Goal: Information Seeking & Learning: Check status

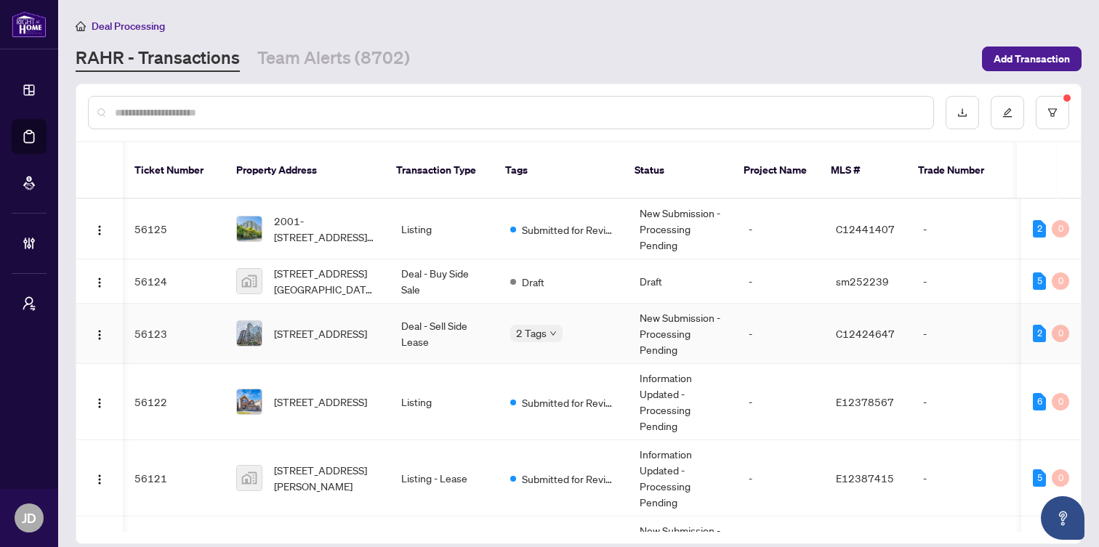
scroll to position [0, 9]
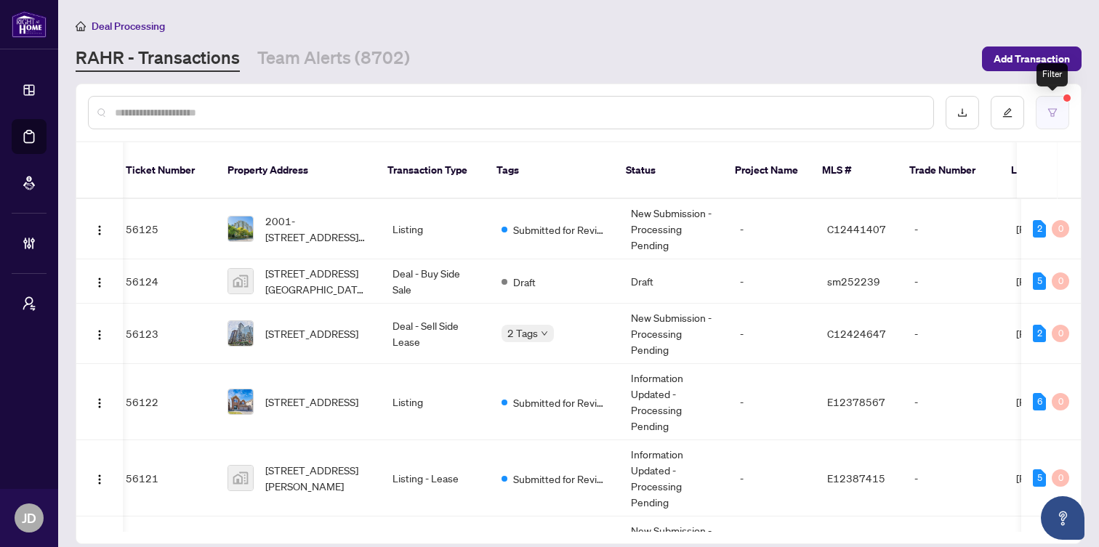
click at [1058, 118] on button "button" at bounding box center [1052, 112] width 33 height 33
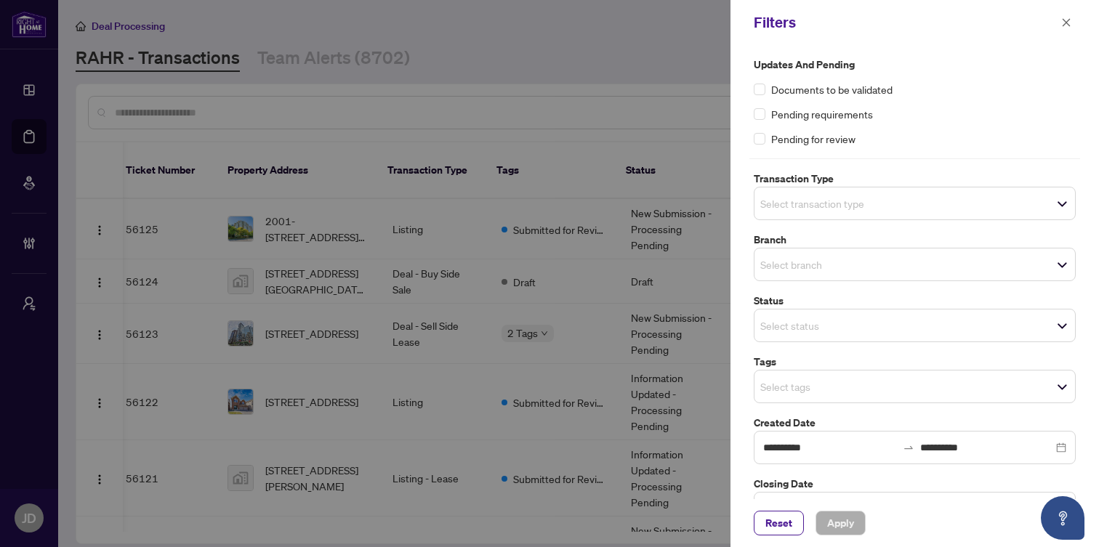
click at [846, 195] on input "search" at bounding box center [811, 203] width 102 height 17
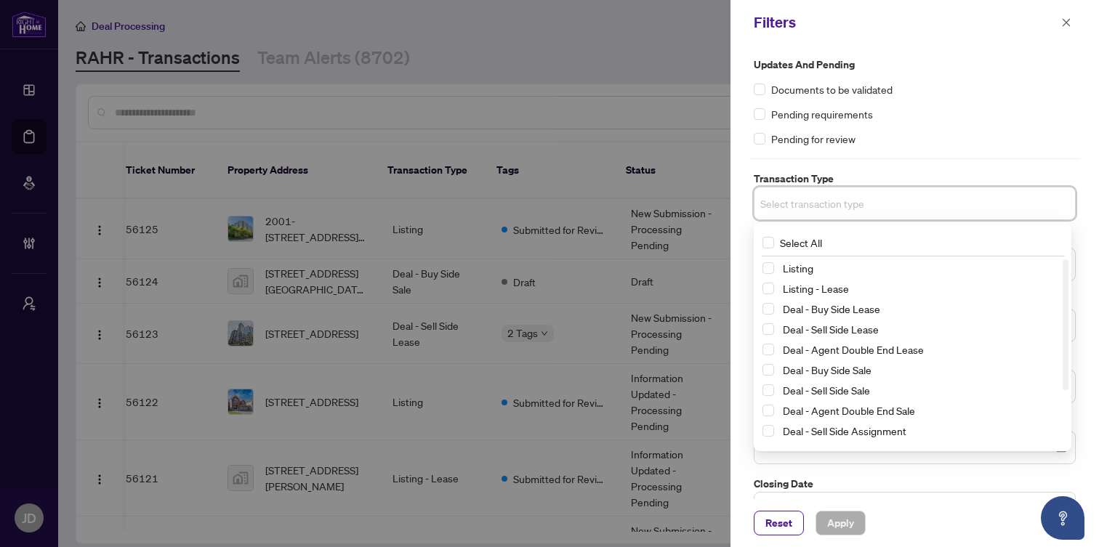
click at [774, 260] on div "Listing" at bounding box center [913, 268] width 300 height 17
click at [771, 262] on span "Select Listing" at bounding box center [769, 268] width 12 height 12
click at [770, 286] on span "Select Listing - Lease" at bounding box center [769, 292] width 12 height 12
click at [835, 514] on span "Apply" at bounding box center [840, 523] width 27 height 23
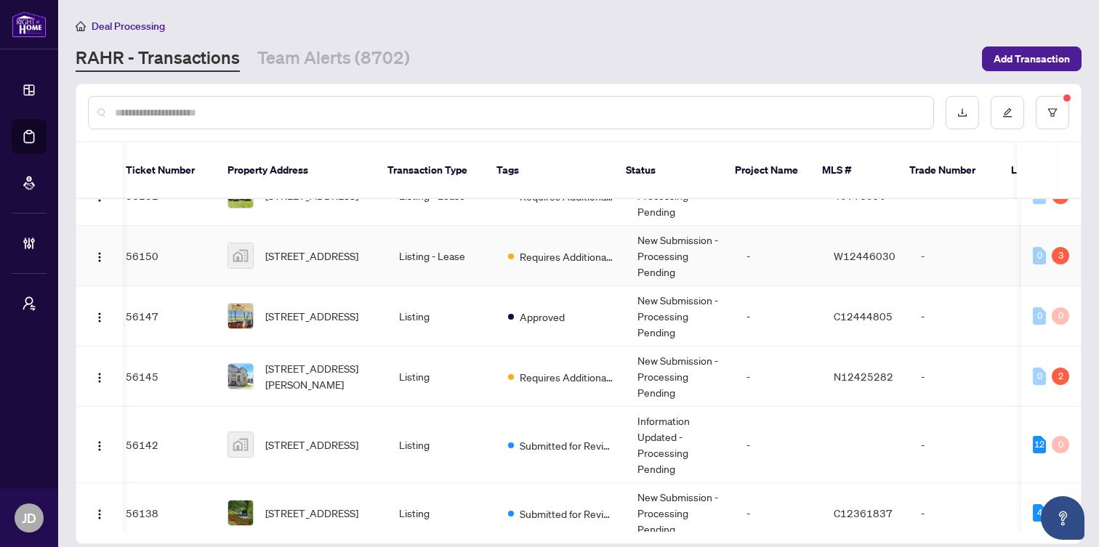
scroll to position [2823, 9]
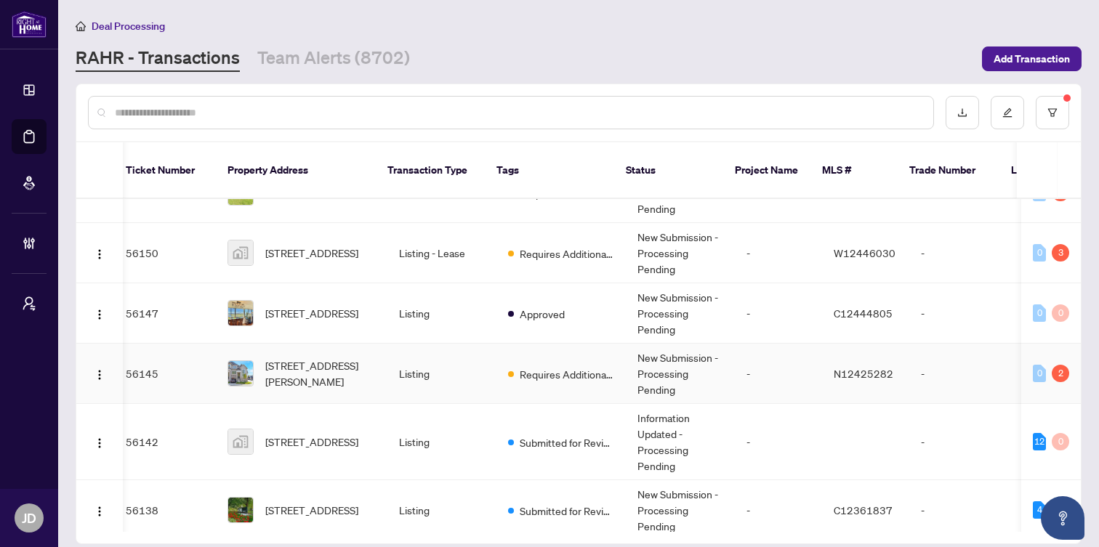
click at [342, 390] on span "[STREET_ADDRESS][PERSON_NAME]" at bounding box center [320, 374] width 111 height 32
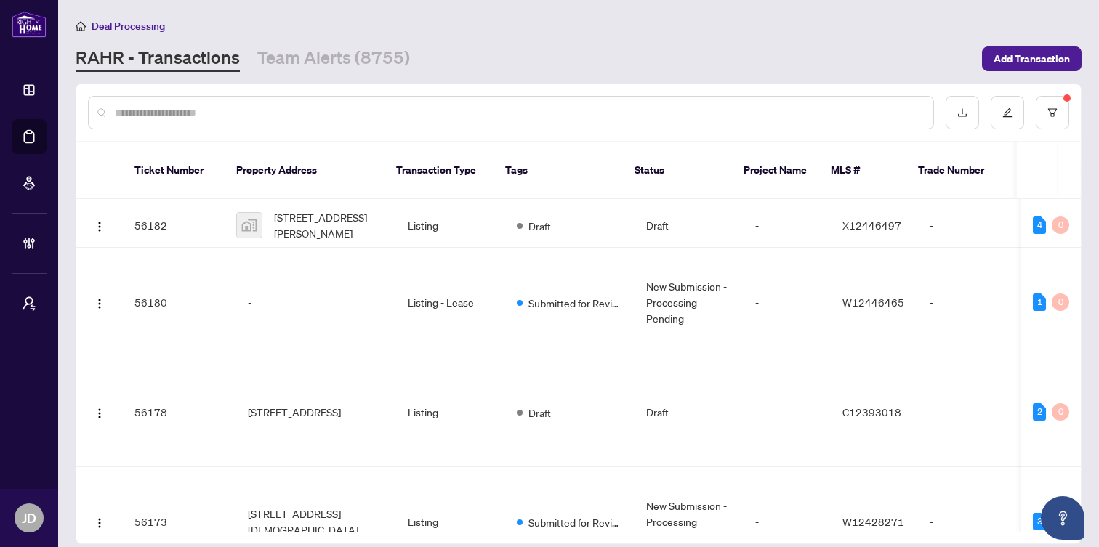
scroll to position [2069, 0]
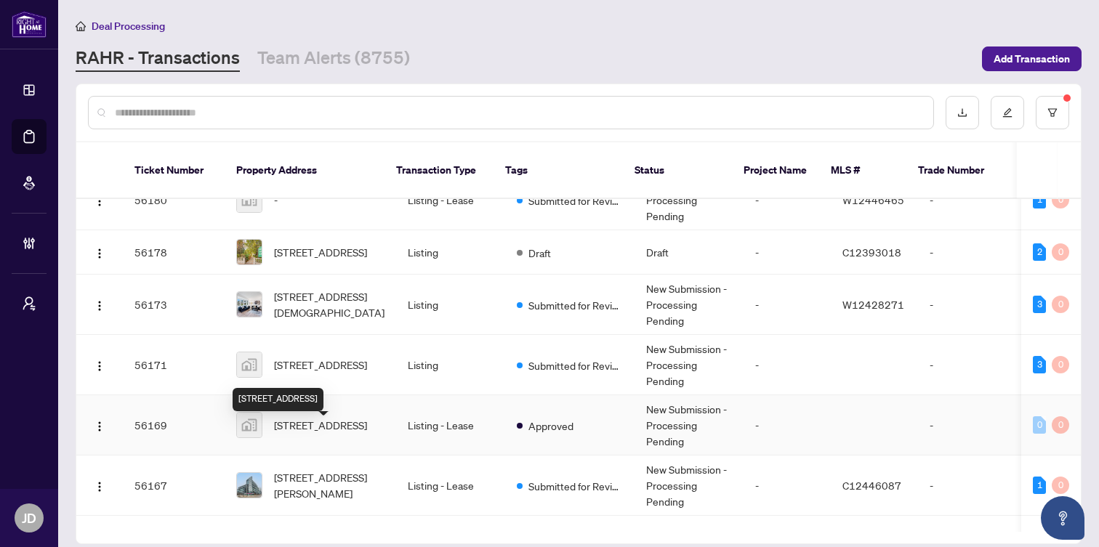
click at [367, 433] on span "[STREET_ADDRESS]" at bounding box center [320, 425] width 93 height 16
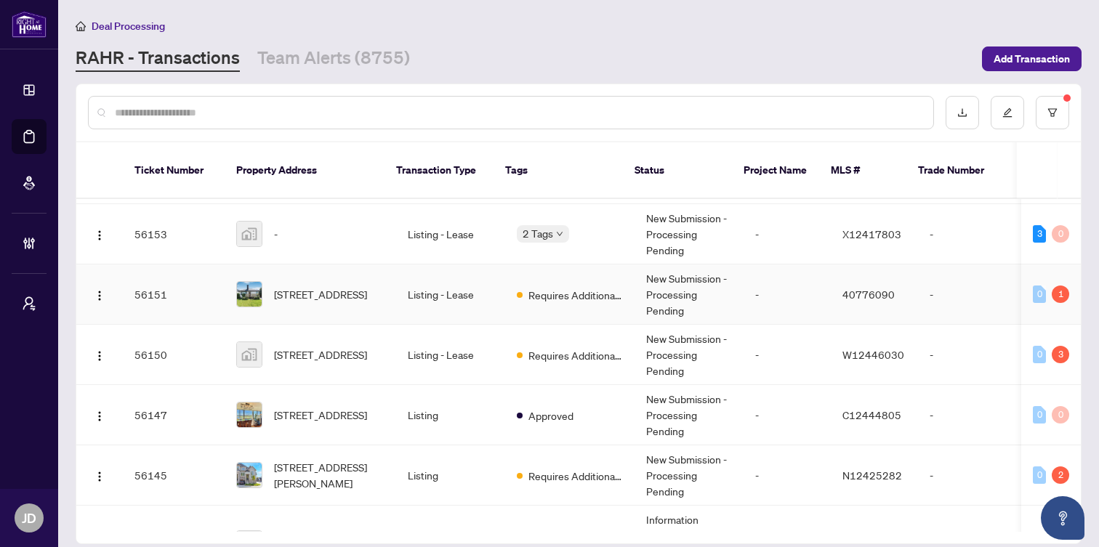
scroll to position [2713, 0]
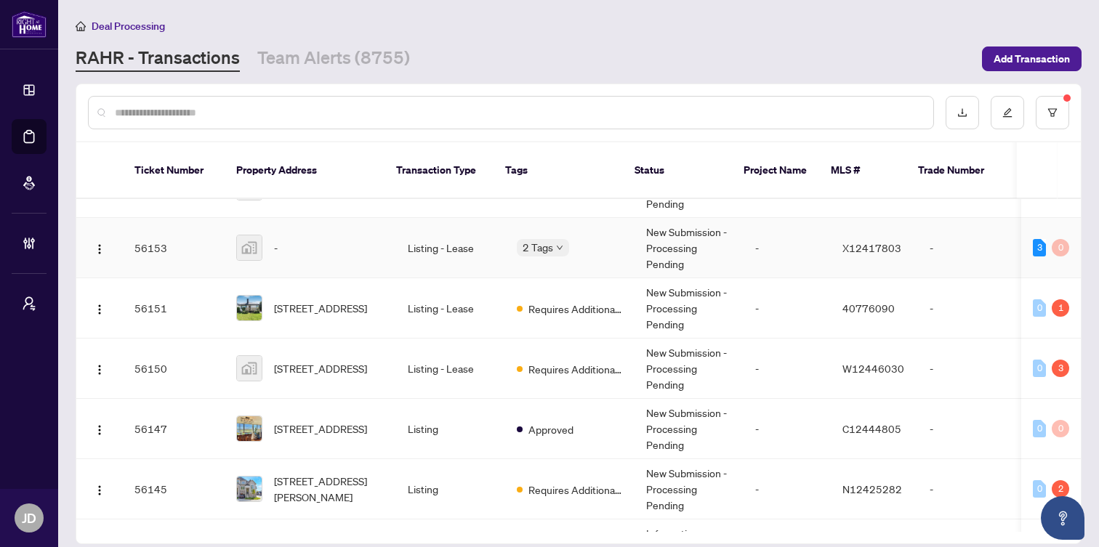
click at [376, 259] on td "-" at bounding box center [311, 248] width 172 height 60
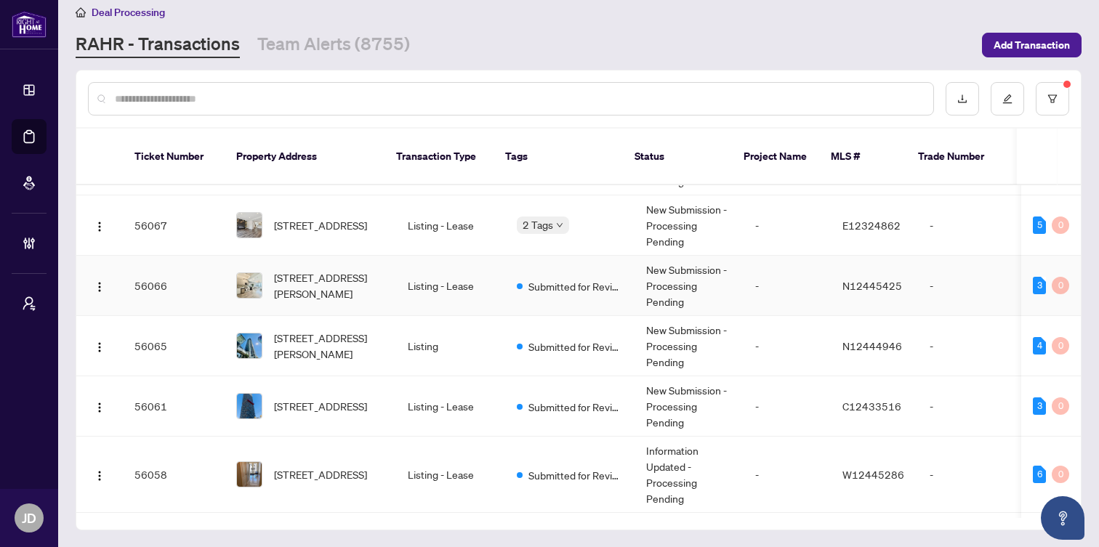
scroll to position [5038, 0]
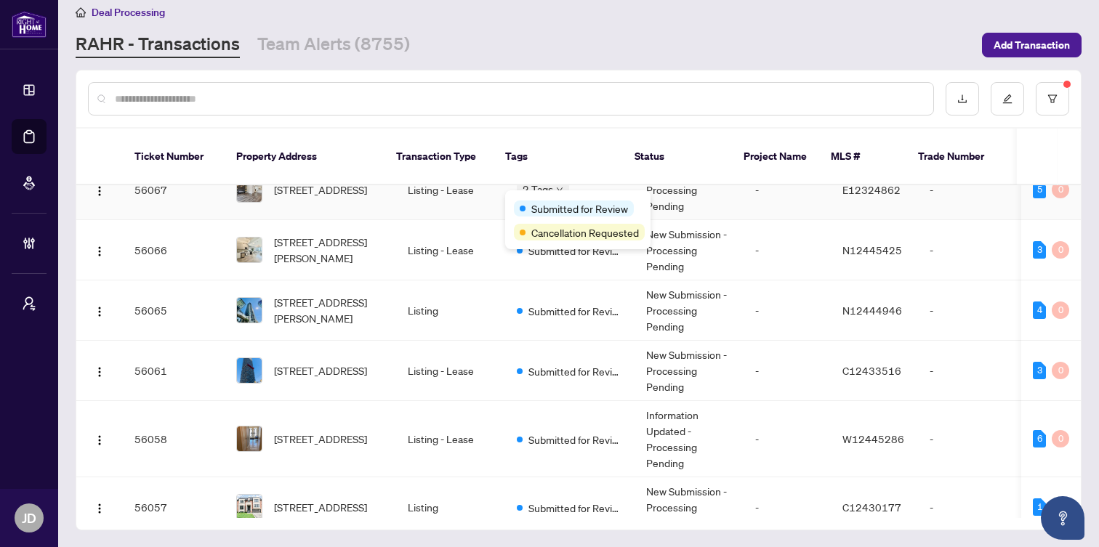
click at [539, 202] on body "Dashboard Deal Processing Mortgage Referrals Brokerage Management My Brokerages…" at bounding box center [549, 273] width 1099 height 547
click at [523, 198] on body "Dashboard Deal Processing Mortgage Referrals Brokerage Management My Brokerages…" at bounding box center [549, 273] width 1099 height 547
click at [465, 211] on td "Listing - Lease" at bounding box center [450, 190] width 109 height 60
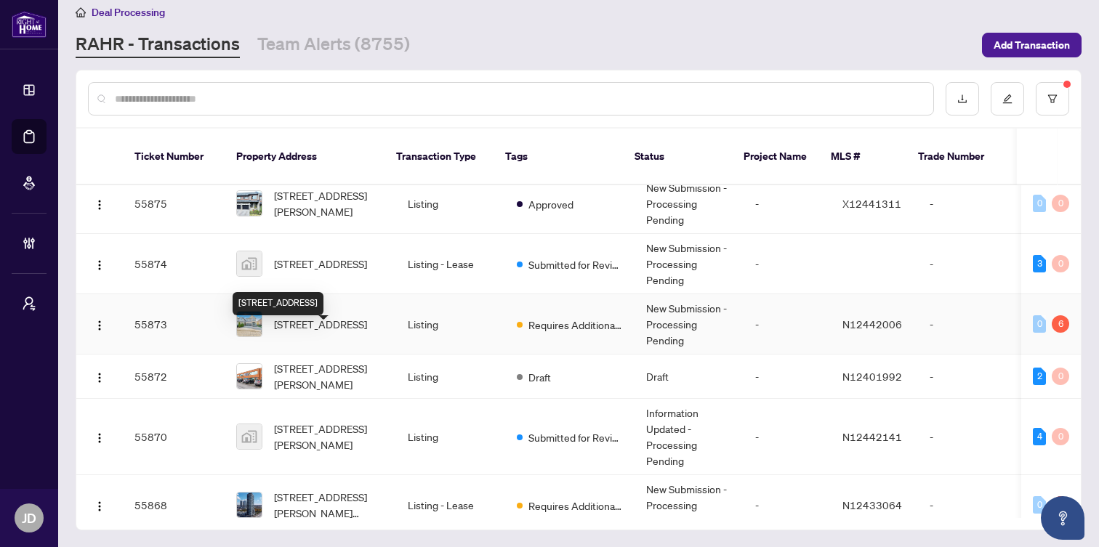
scroll to position [10543, 0]
click at [319, 64] on main "Deal Processing [PERSON_NAME] - Transactions Team Alerts (8755) Add Transaction…" at bounding box center [578, 273] width 1041 height 547
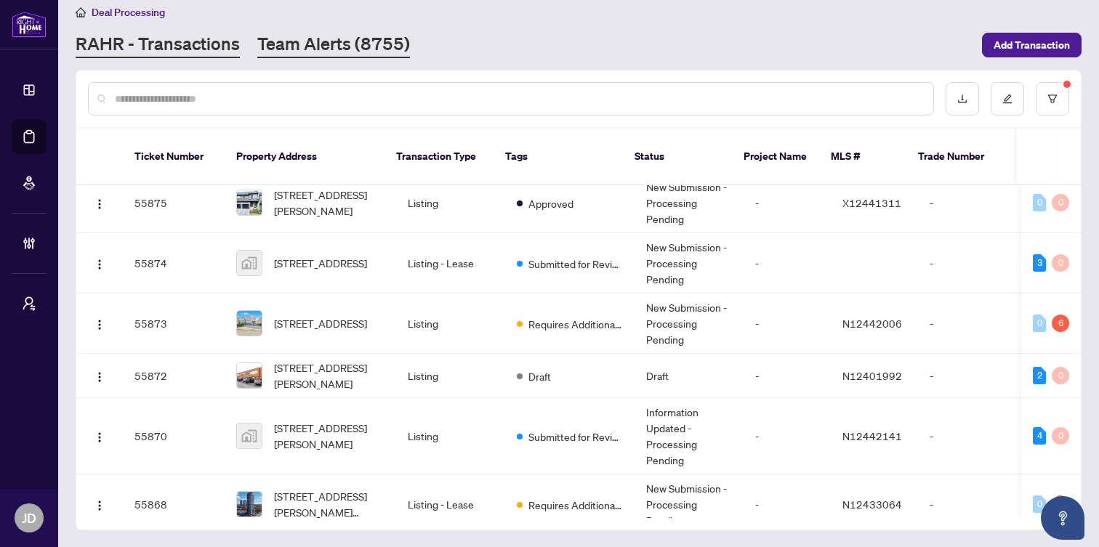
click at [319, 52] on link "Team Alerts (8755)" at bounding box center [333, 45] width 153 height 26
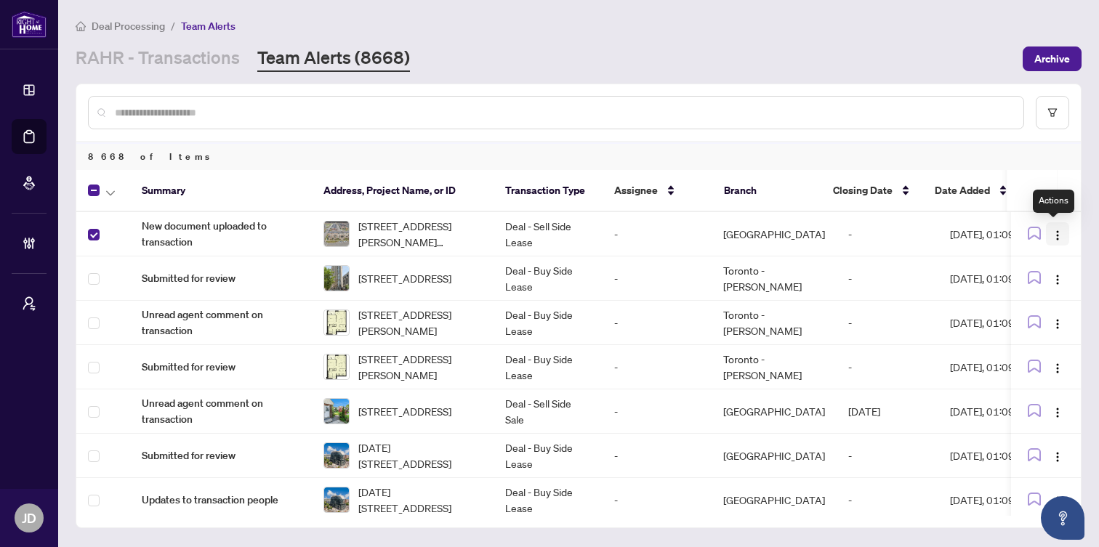
click at [1053, 233] on img "button" at bounding box center [1058, 236] width 12 height 12
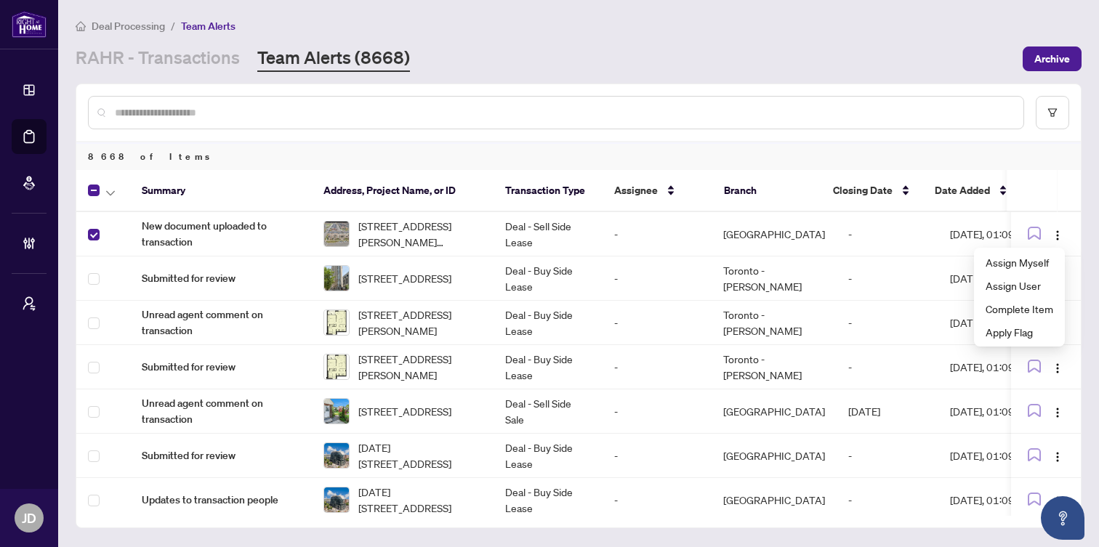
click at [963, 69] on div "[PERSON_NAME] - Transactions Team Alerts (8668)" at bounding box center [545, 59] width 939 height 26
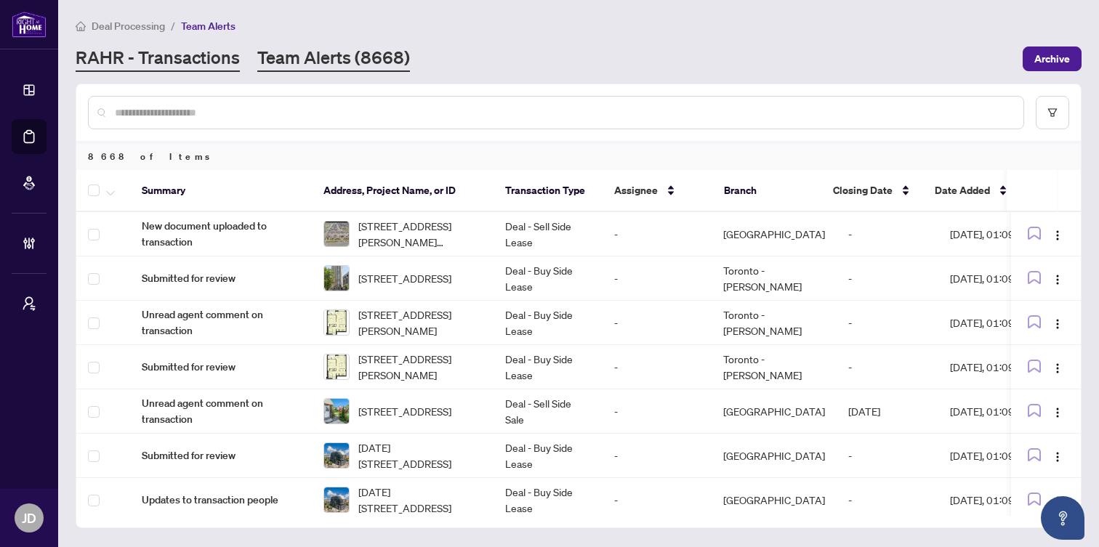
click at [168, 57] on link "RAHR - Transactions" at bounding box center [158, 59] width 164 height 26
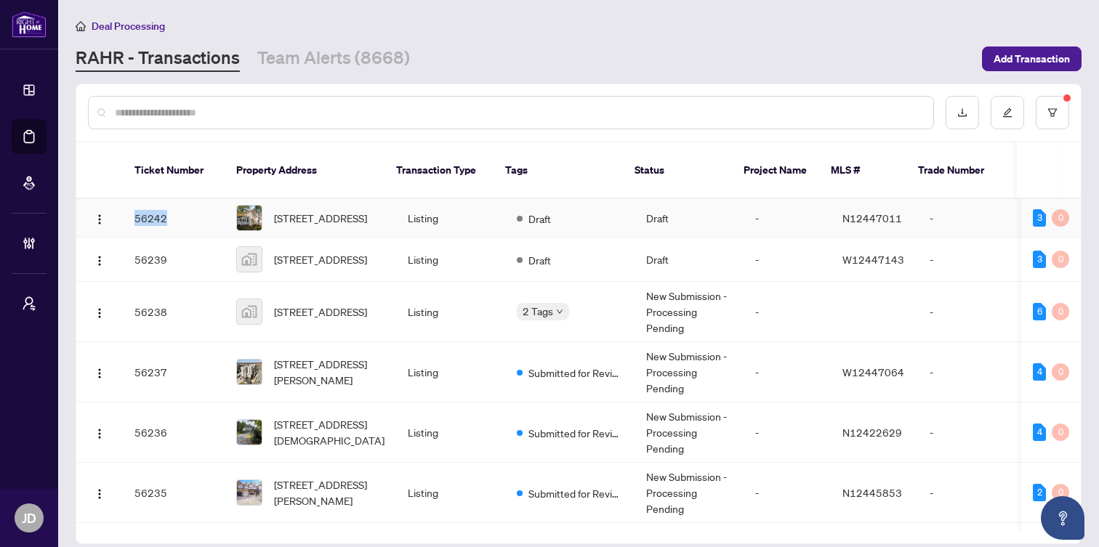
drag, startPoint x: 171, startPoint y: 224, endPoint x: 134, endPoint y: 224, distance: 36.4
click at [134, 224] on td "56242" at bounding box center [174, 218] width 102 height 39
click at [307, 62] on link "Team Alerts (8668)" at bounding box center [333, 59] width 153 height 26
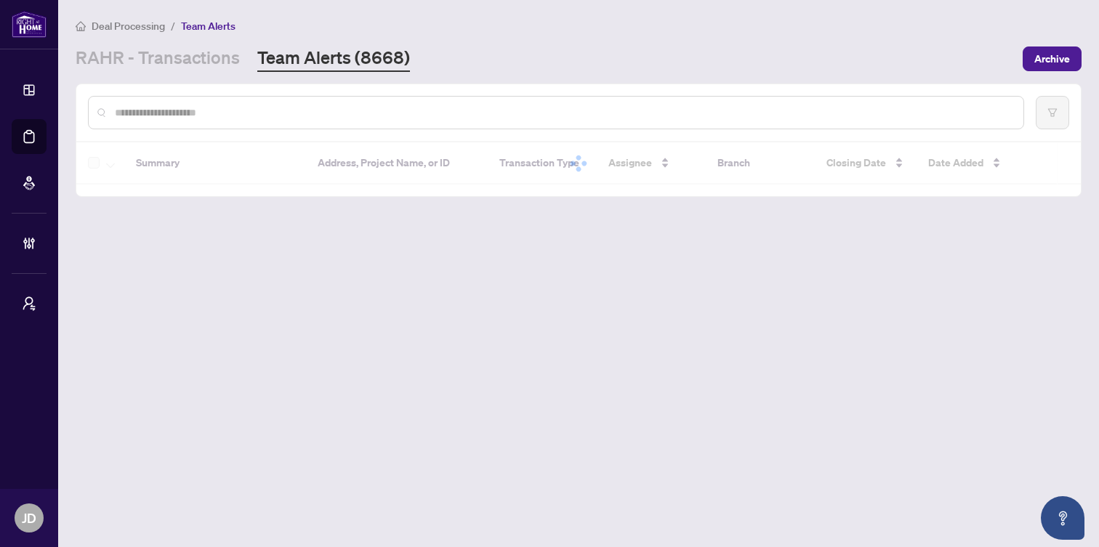
click at [278, 119] on input "text" at bounding box center [563, 113] width 897 height 16
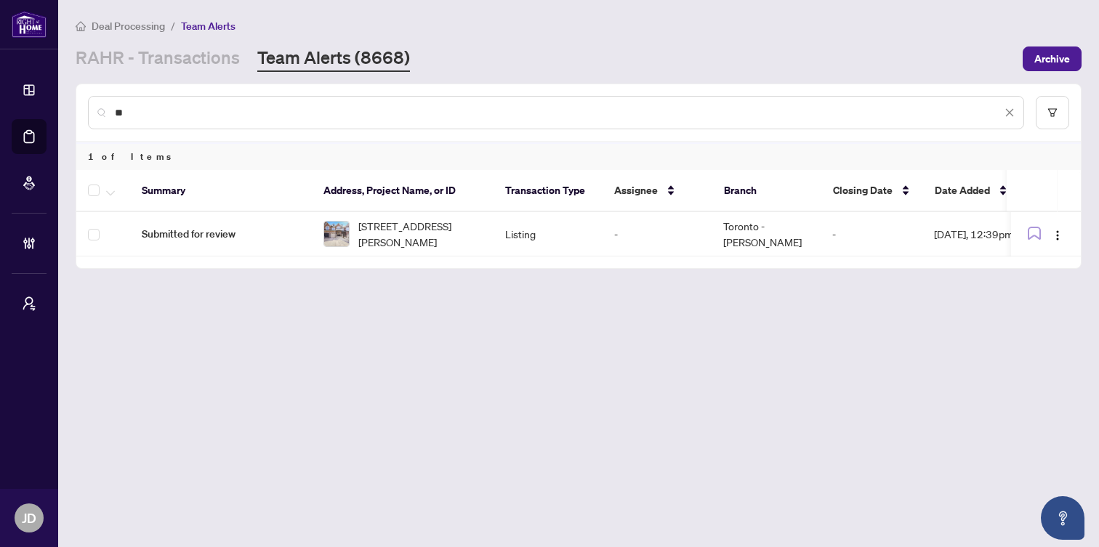
type input "*"
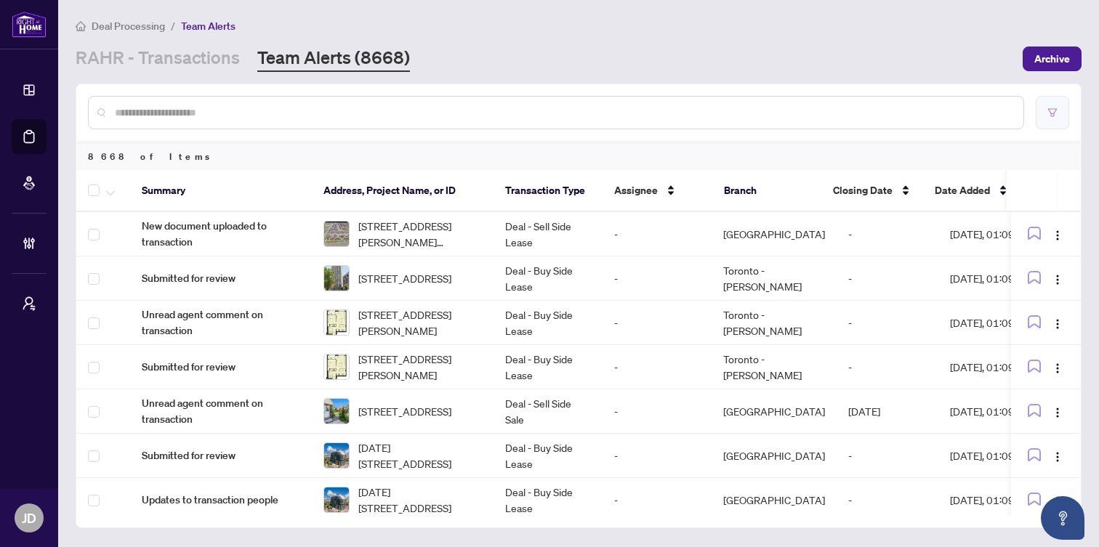
click at [1047, 114] on button "button" at bounding box center [1052, 112] width 33 height 33
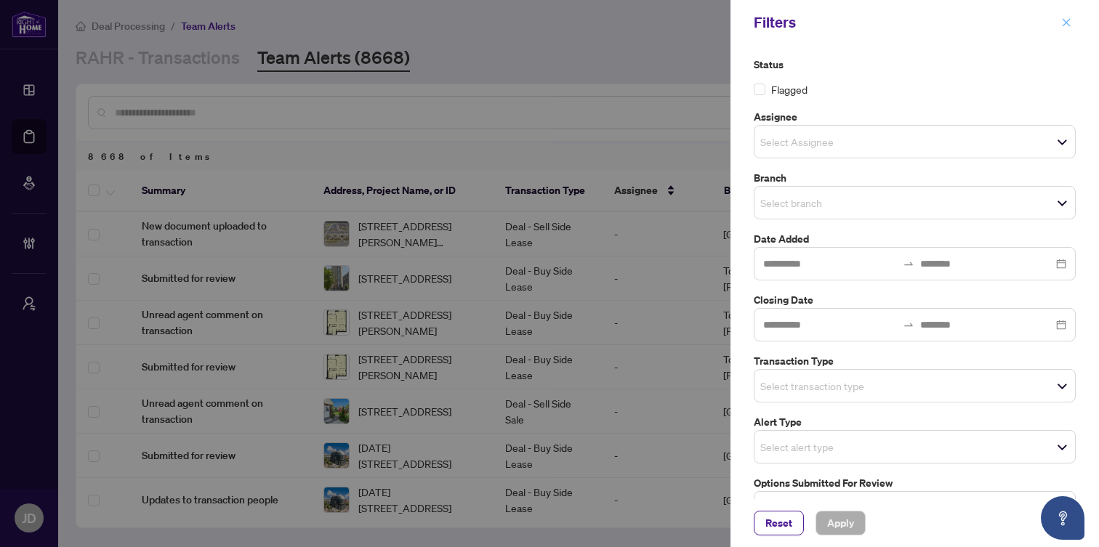
click at [1057, 23] on button "button" at bounding box center [1066, 22] width 19 height 17
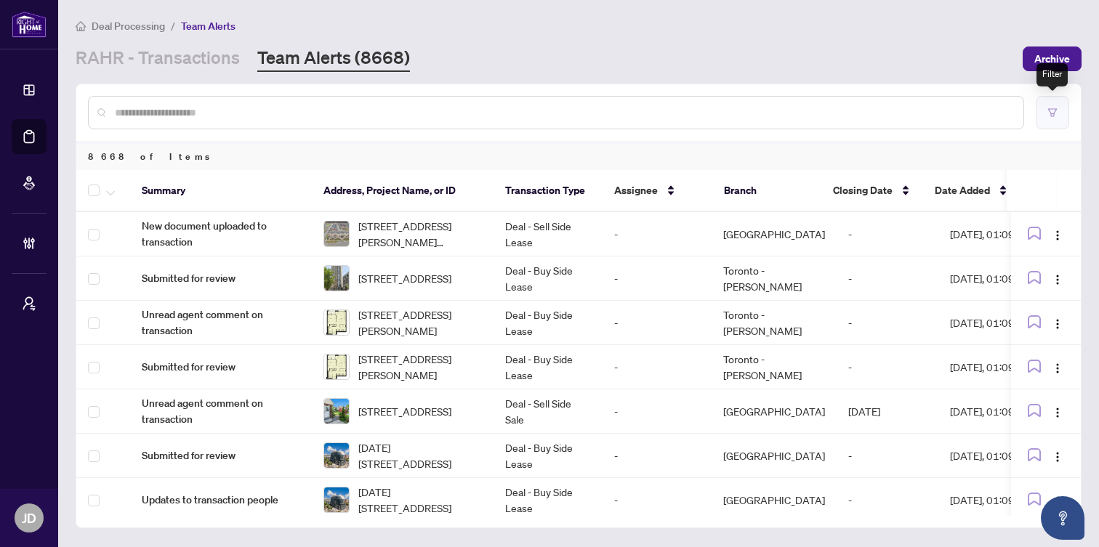
click at [1057, 114] on icon "filter" at bounding box center [1053, 113] width 10 height 10
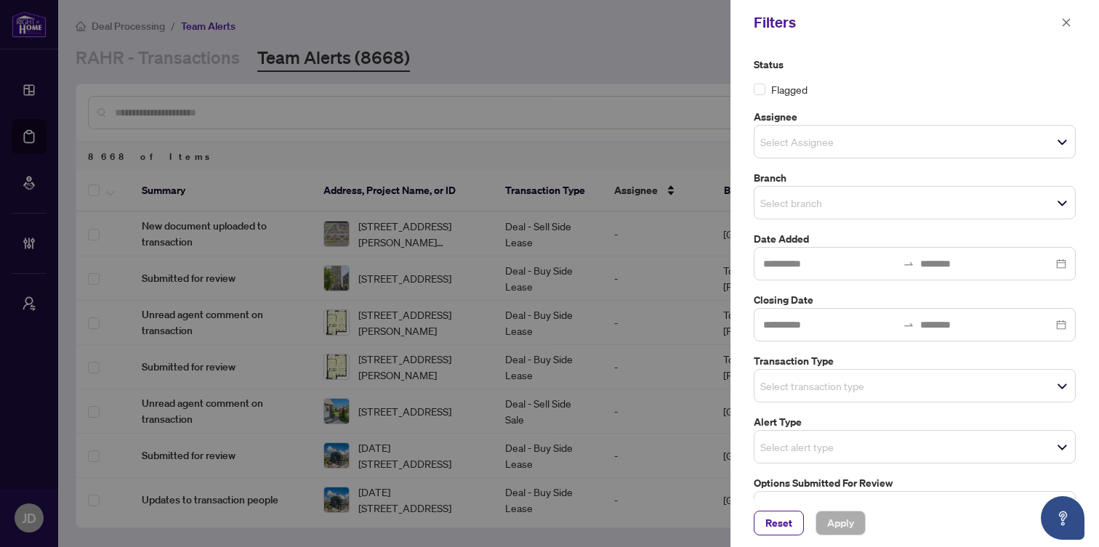
scroll to position [89, 0]
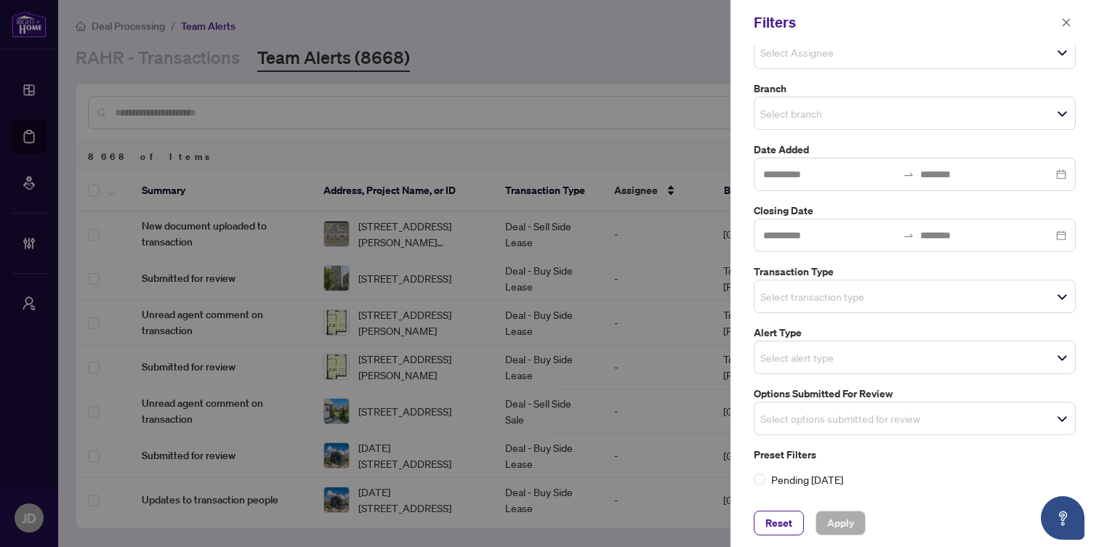
click at [632, 41] on div at bounding box center [549, 273] width 1099 height 547
click at [1065, 21] on icon "close" at bounding box center [1067, 22] width 8 height 8
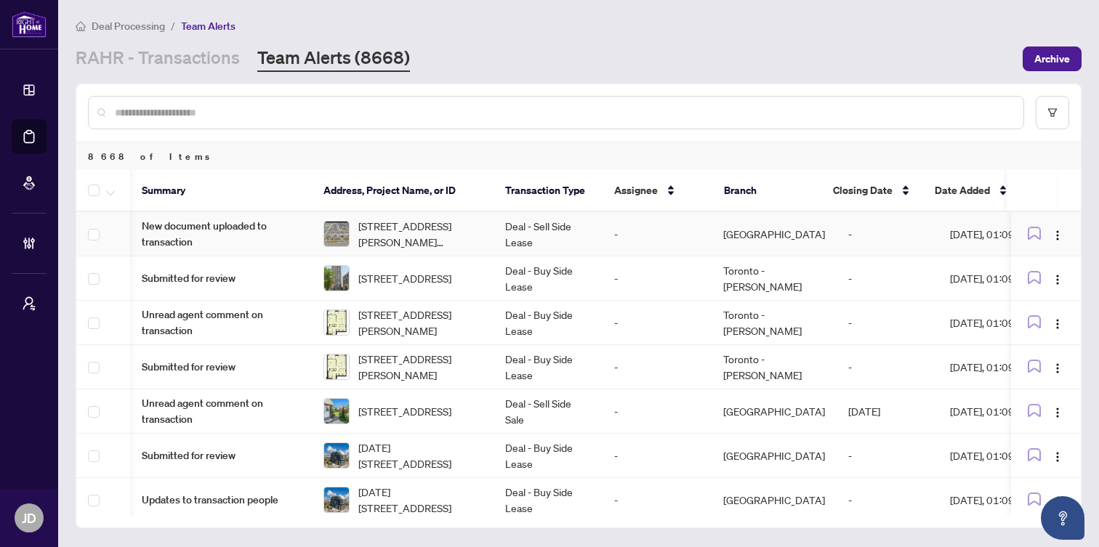
scroll to position [0, 47]
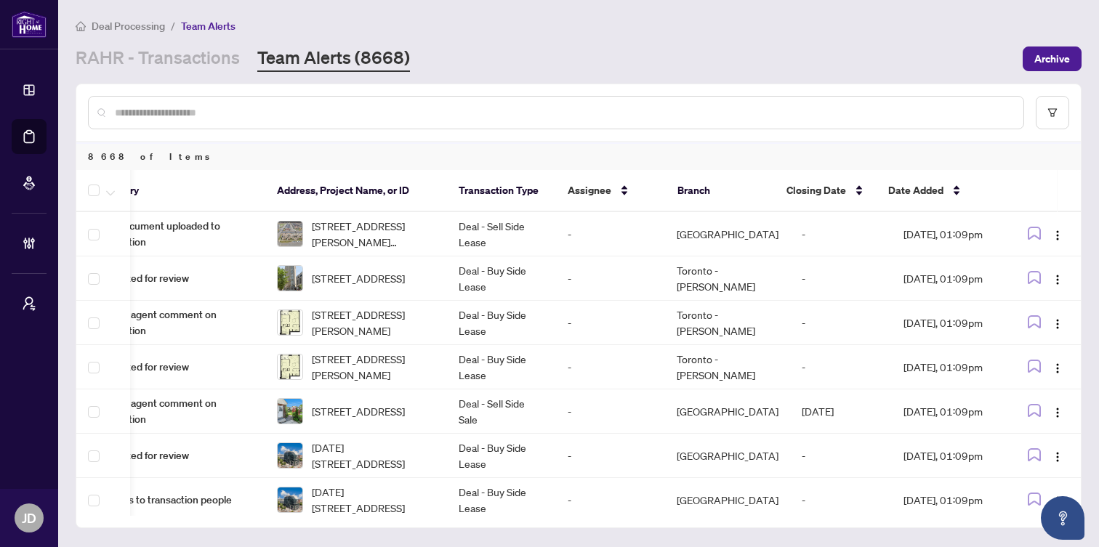
click at [1019, 189] on th at bounding box center [1042, 191] width 70 height 42
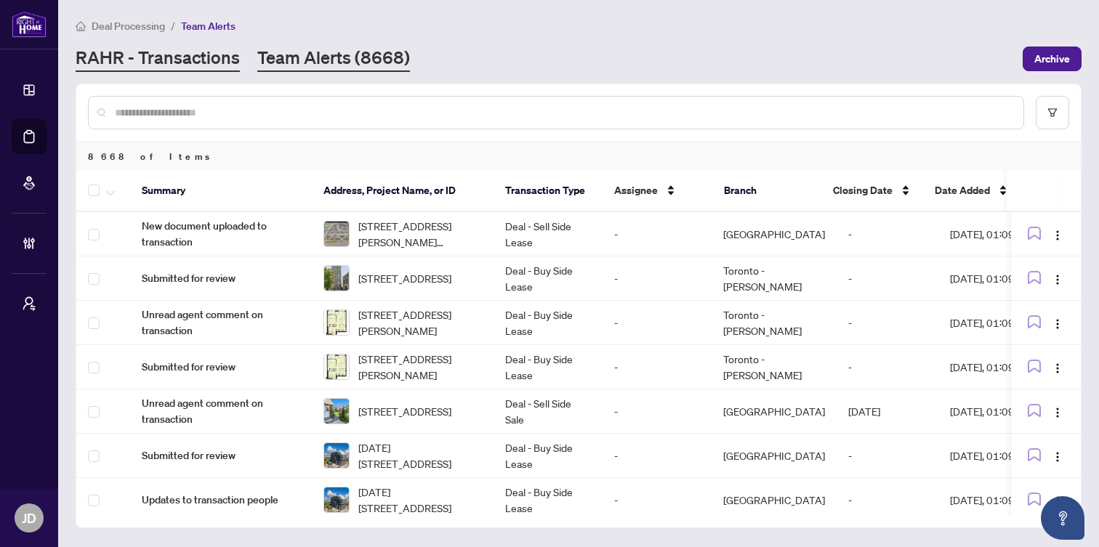
click at [205, 55] on link "RAHR - Transactions" at bounding box center [158, 59] width 164 height 26
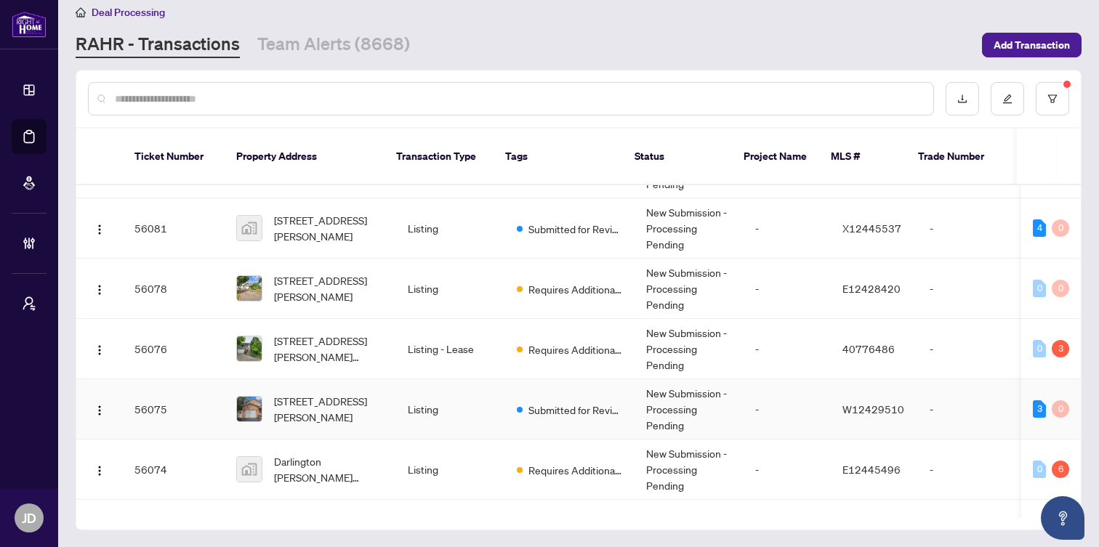
scroll to position [4798, 0]
click at [1038, 95] on button "button" at bounding box center [1052, 98] width 33 height 33
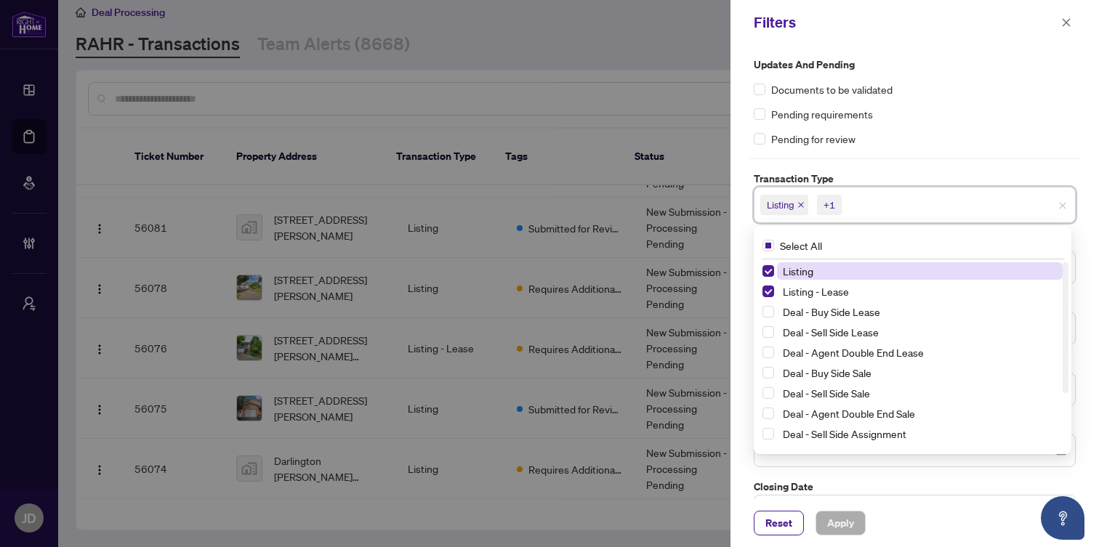
click at [874, 201] on input "search" at bounding box center [896, 204] width 102 height 17
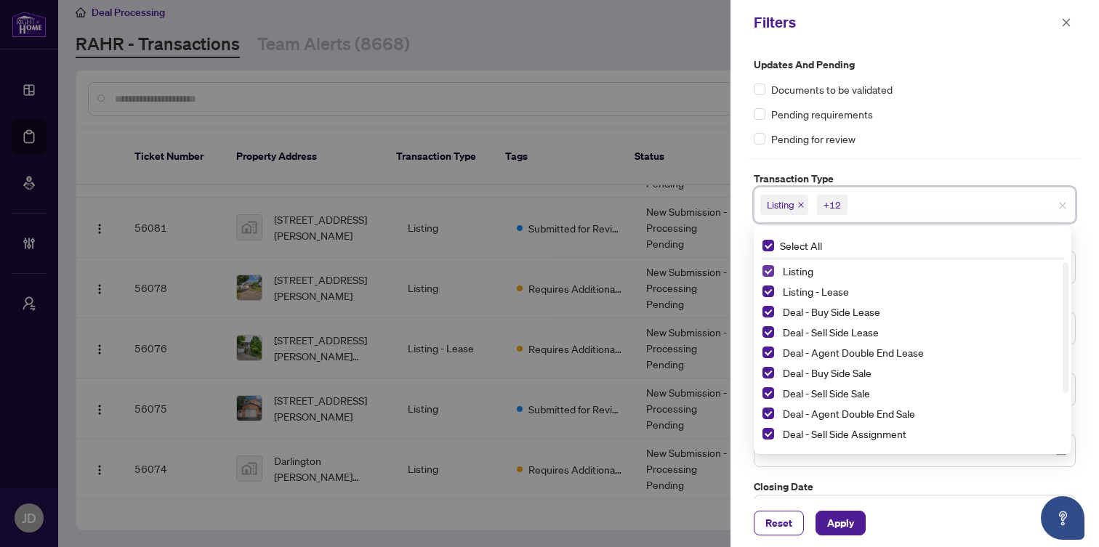
click at [768, 274] on span "Select Listing" at bounding box center [769, 271] width 12 height 12
click at [768, 286] on span "Select Listing - Lease" at bounding box center [769, 292] width 12 height 12
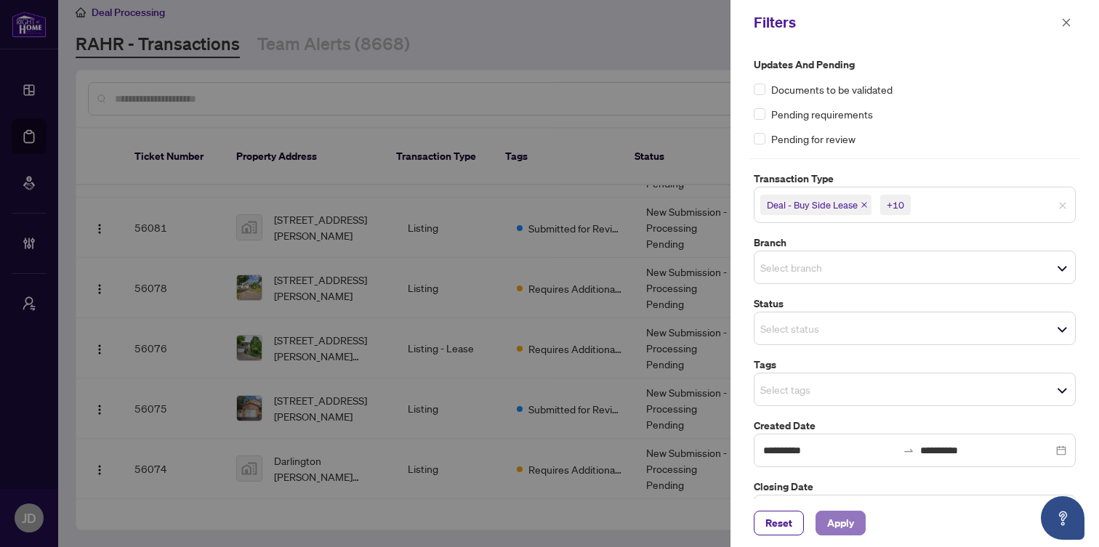
click at [840, 525] on span "Apply" at bounding box center [840, 523] width 27 height 23
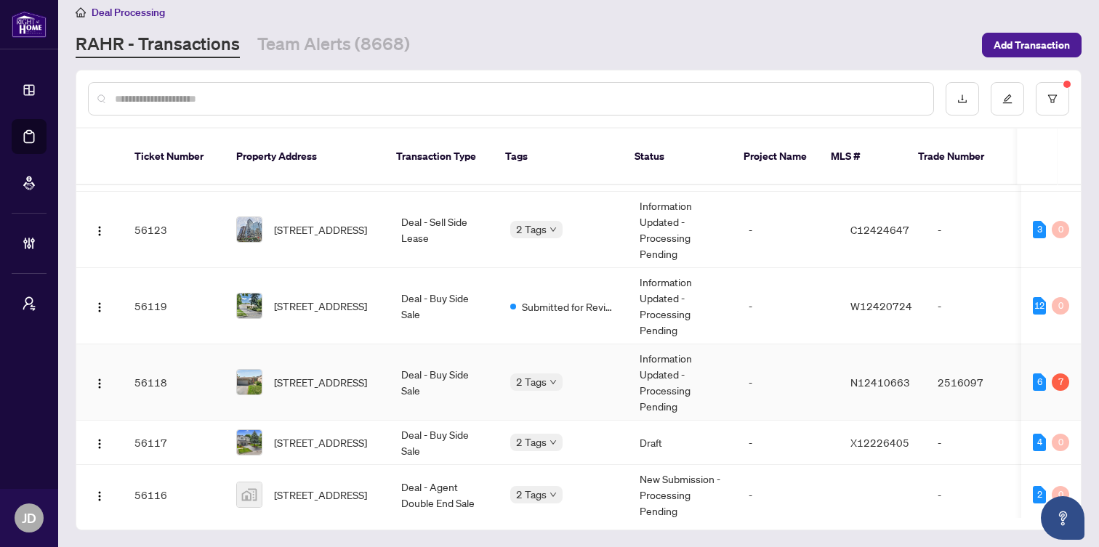
scroll to position [3115, 0]
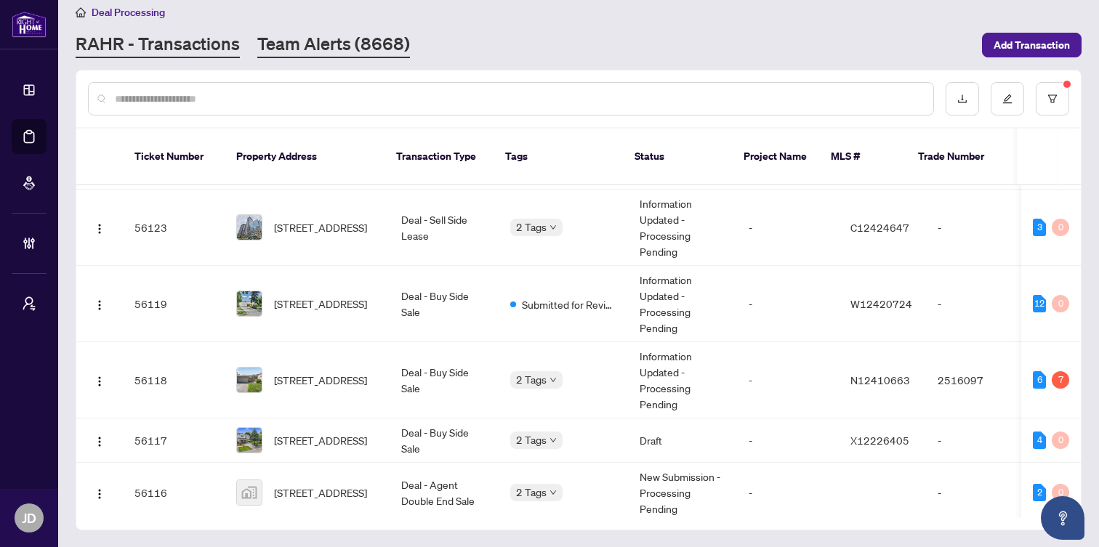
click at [312, 39] on link "Team Alerts (8668)" at bounding box center [333, 45] width 153 height 26
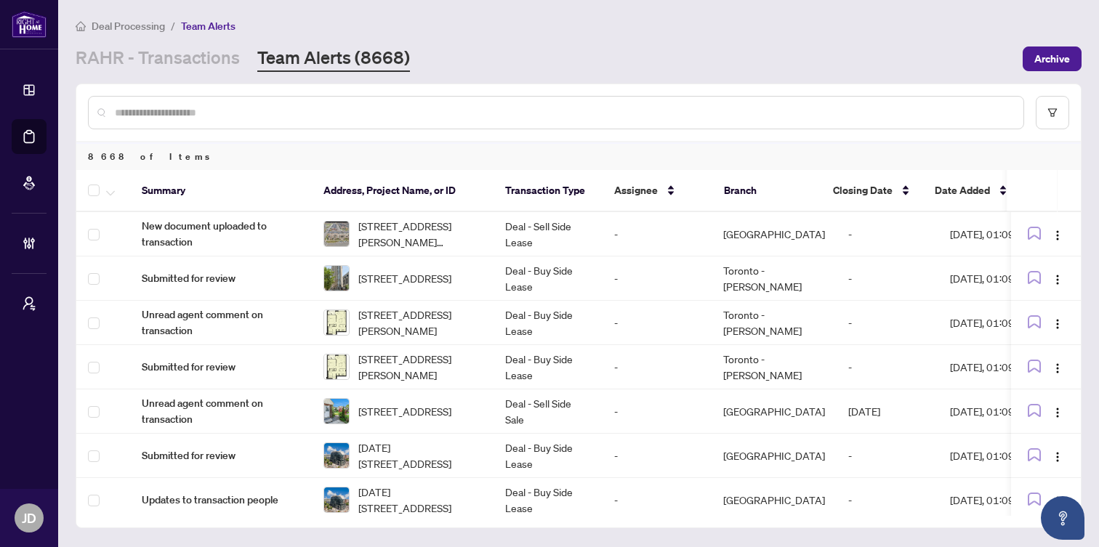
click at [236, 116] on input "text" at bounding box center [563, 113] width 897 height 16
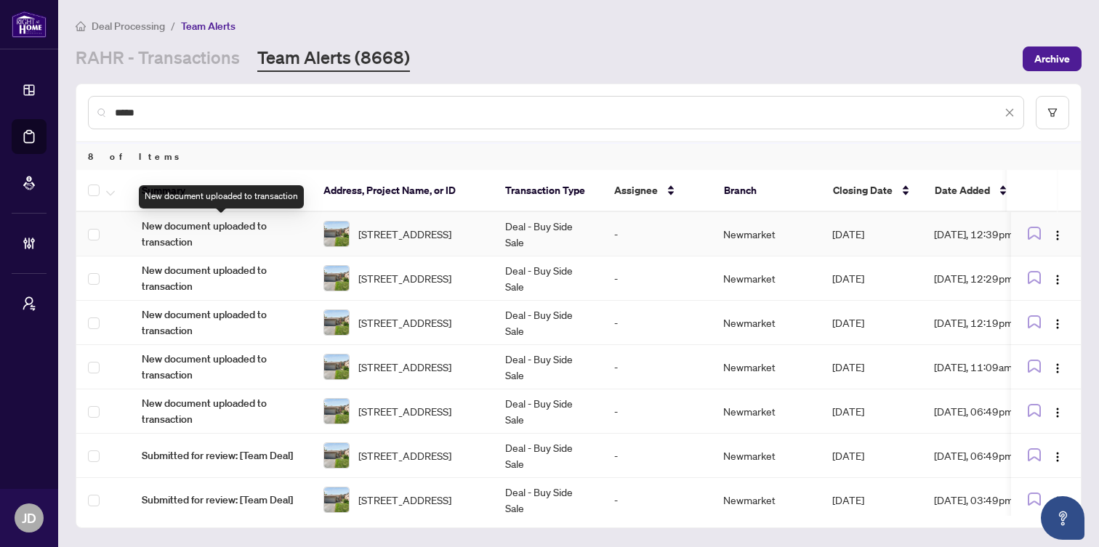
type input "*****"
click at [216, 228] on span "New document uploaded to transaction" at bounding box center [221, 234] width 158 height 32
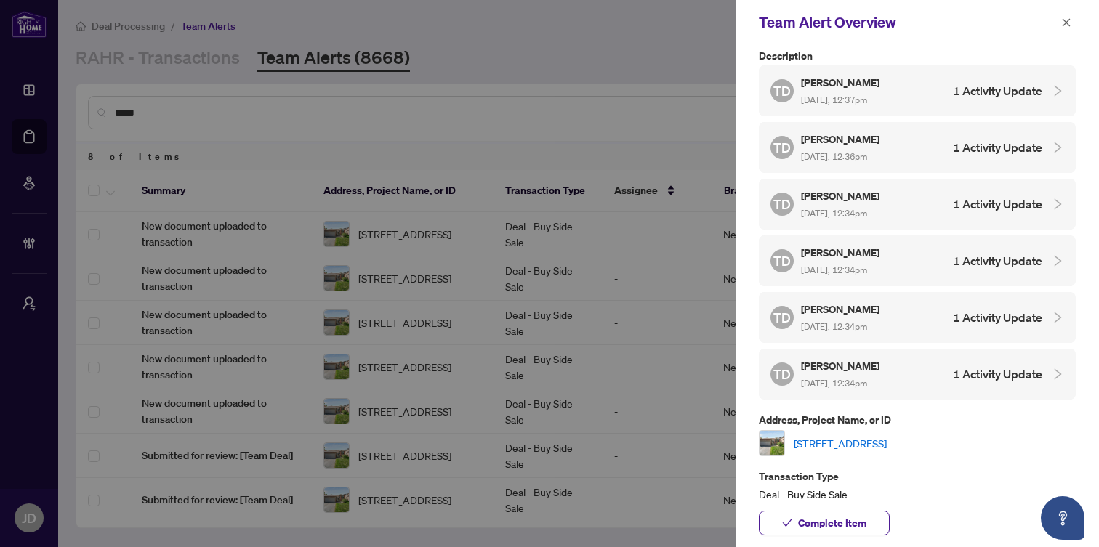
scroll to position [47, 0]
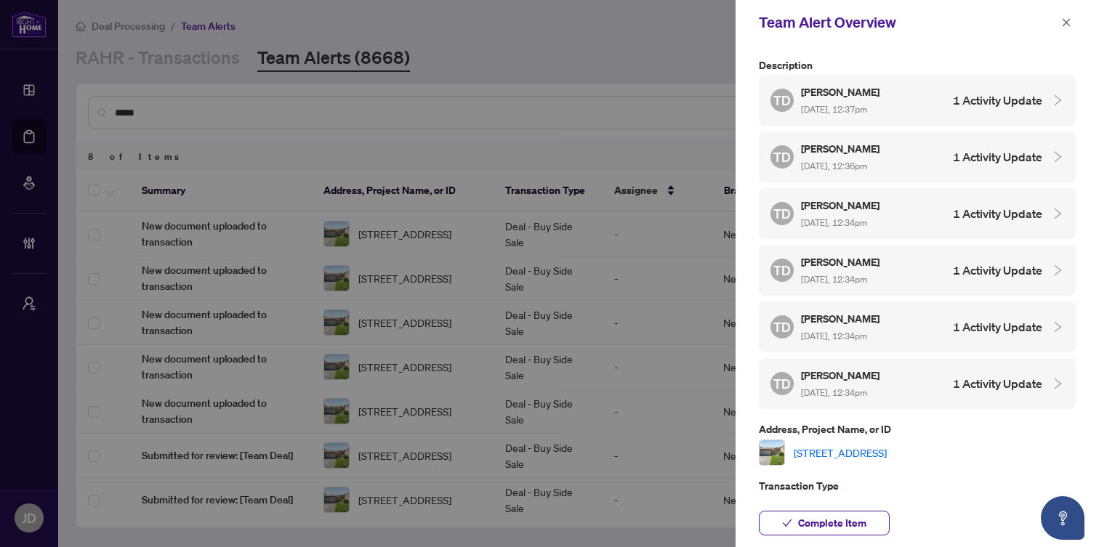
click at [899, 100] on div "TD [PERSON_NAME] [DATE], 12:37pm 1 Activity Update" at bounding box center [907, 100] width 272 height 33
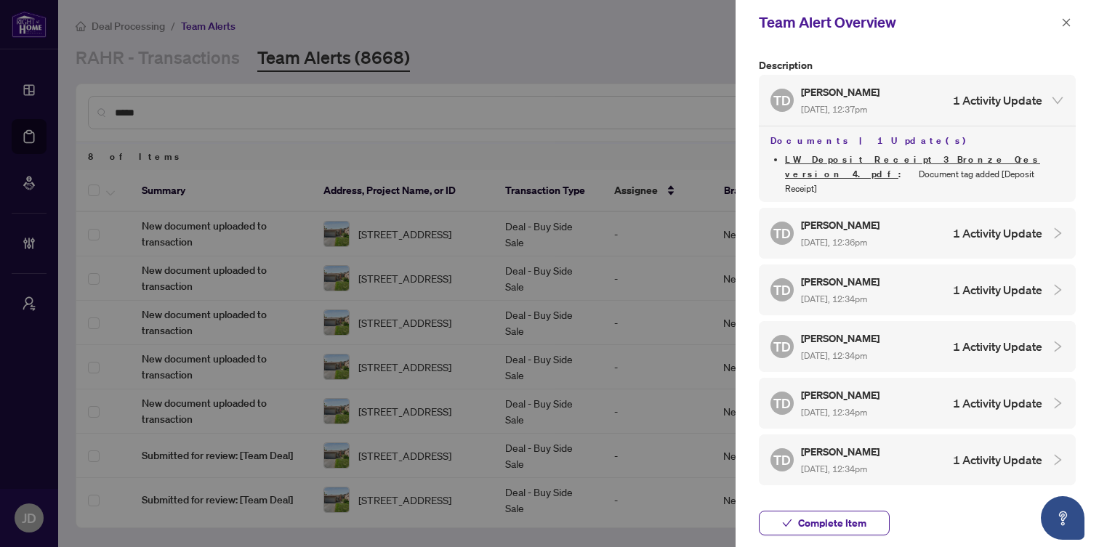
click at [900, 101] on div "TD [PERSON_NAME] [DATE], 12:37pm 1 Activity Update" at bounding box center [907, 100] width 272 height 33
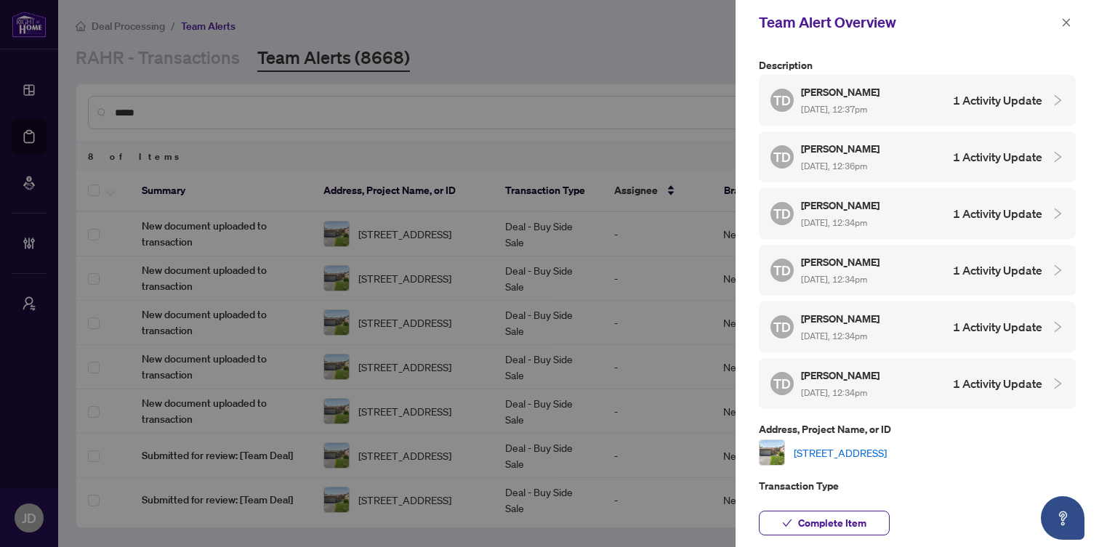
click at [867, 167] on span "[DATE], 12:36pm" at bounding box center [834, 166] width 66 height 11
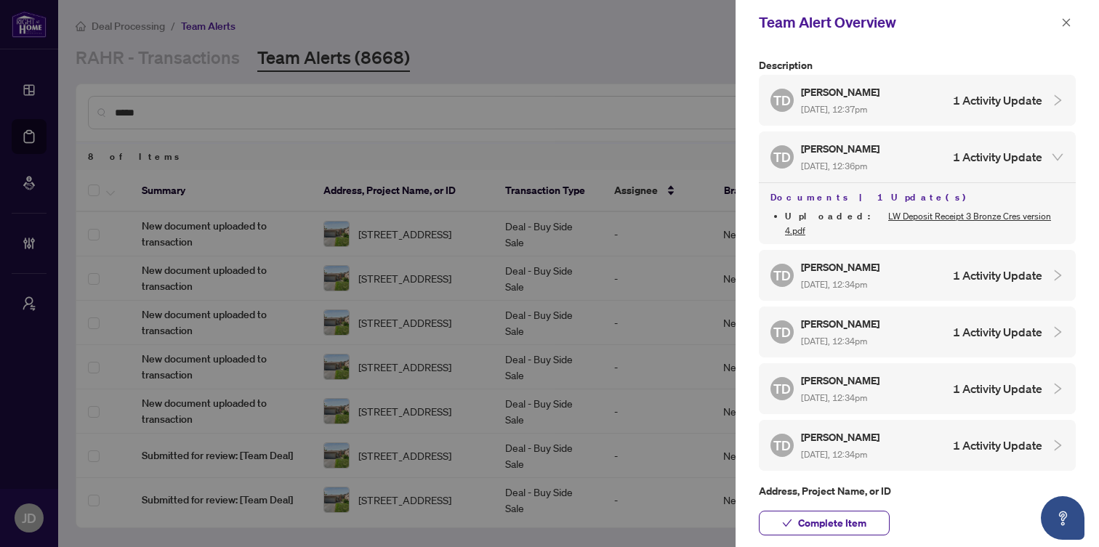
click at [867, 167] on span "[DATE], 12:36pm" at bounding box center [834, 166] width 66 height 11
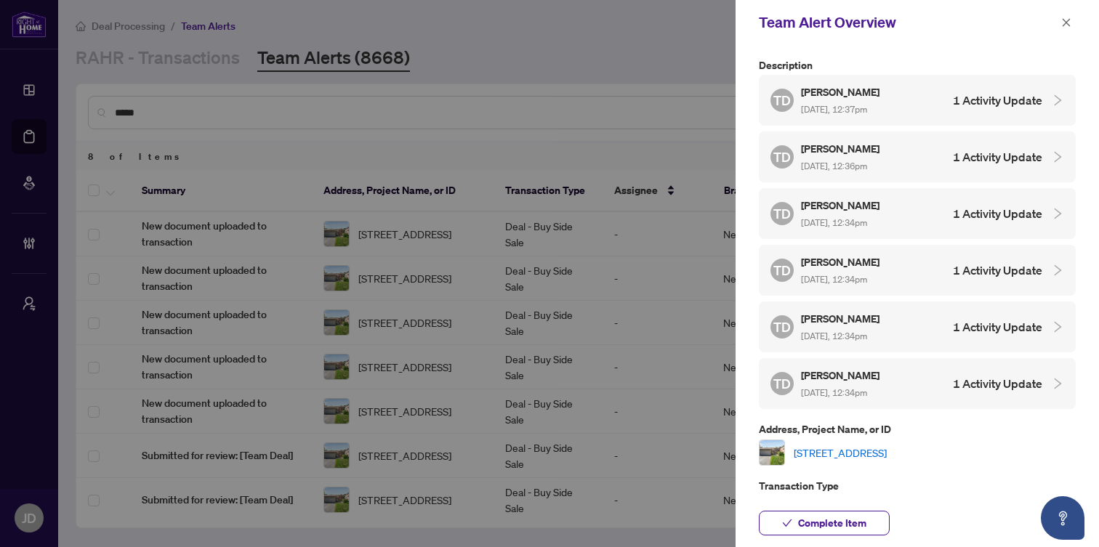
click at [873, 209] on h5 "[PERSON_NAME]" at bounding box center [841, 205] width 81 height 17
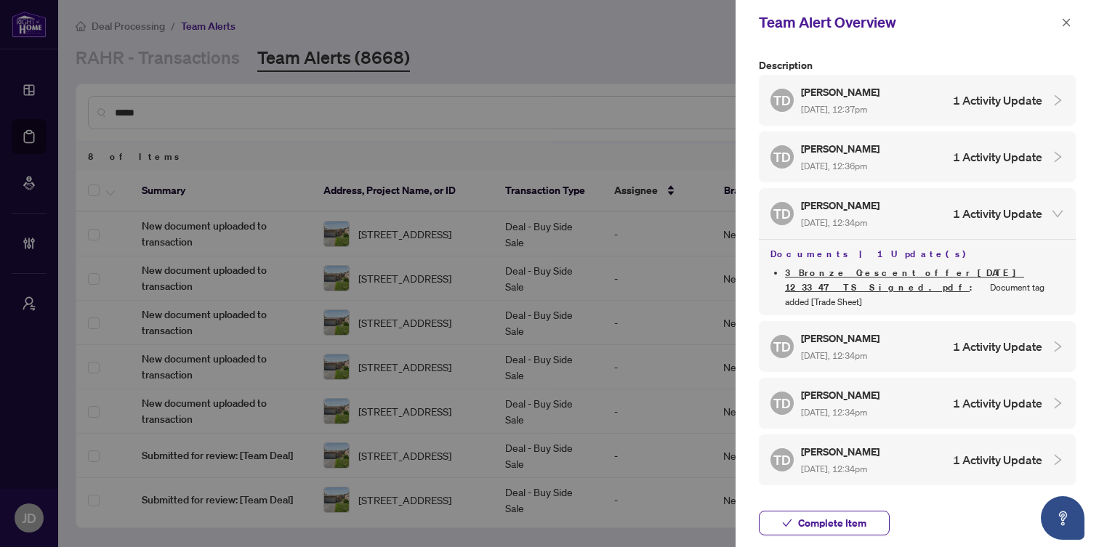
click at [873, 209] on h5 "[PERSON_NAME]" at bounding box center [841, 205] width 81 height 17
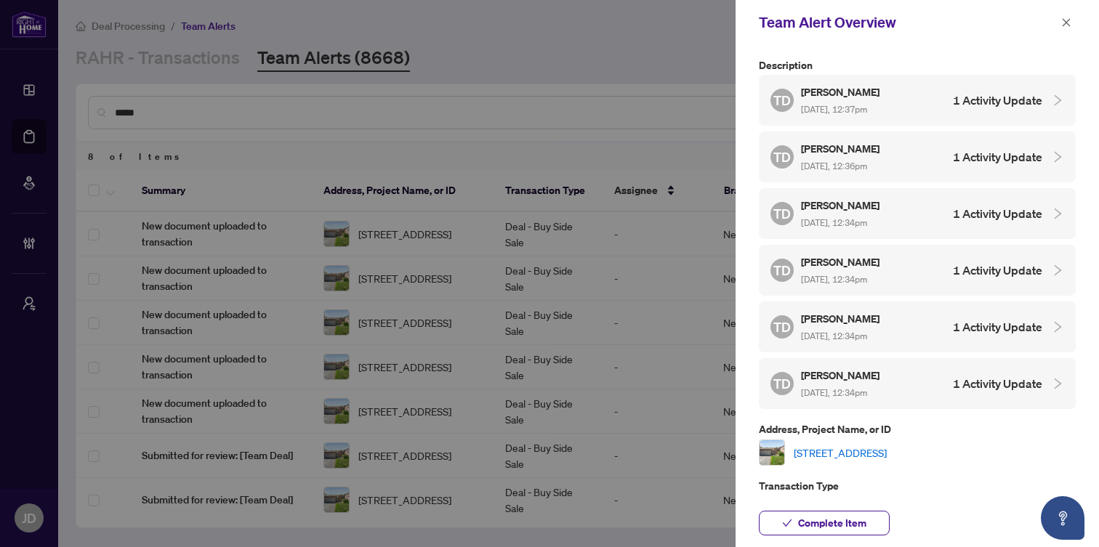
click at [859, 274] on span "[DATE], 12:34pm" at bounding box center [834, 279] width 66 height 11
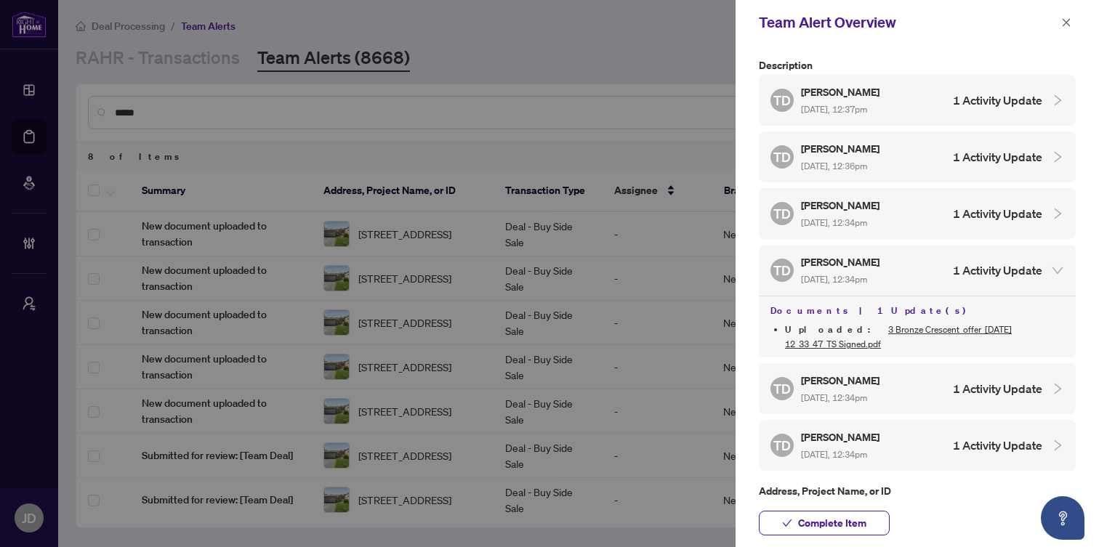
click at [858, 274] on span "[DATE], 12:34pm" at bounding box center [834, 279] width 66 height 11
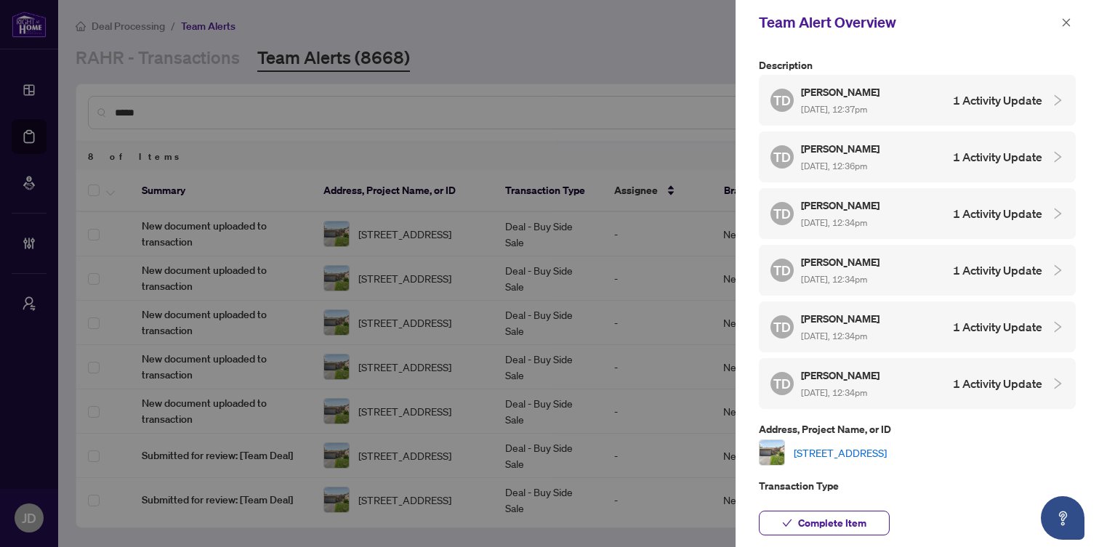
click at [908, 118] on div "TD [PERSON_NAME] [DATE], 12:37pm 1 Activity Update" at bounding box center [917, 100] width 317 height 51
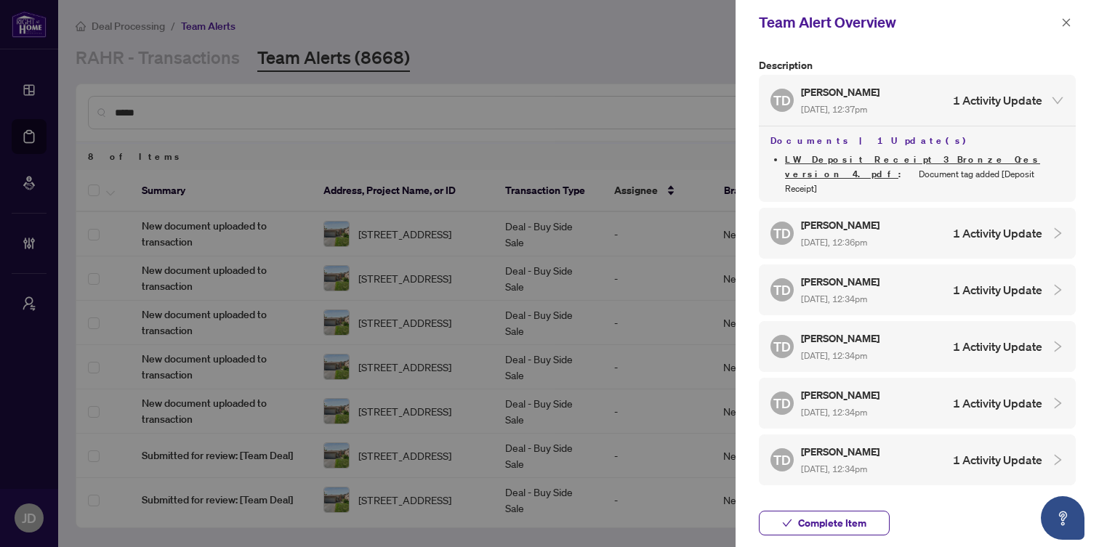
click at [904, 161] on link "LW Deposit Receipt 3 Bronze Cres version 4.pdf" at bounding box center [912, 166] width 255 height 27
click at [1073, 22] on button "button" at bounding box center [1066, 22] width 19 height 17
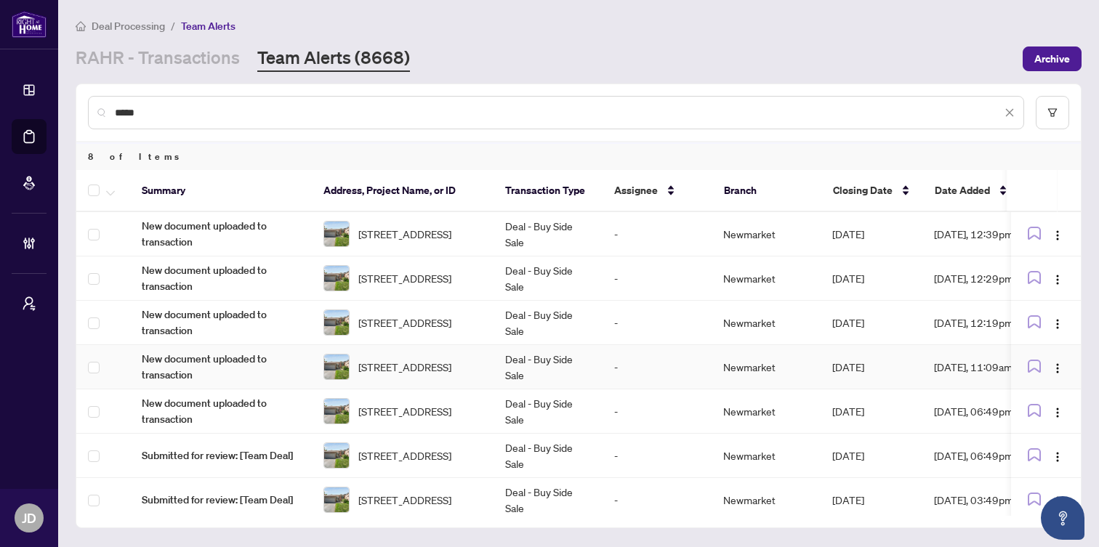
scroll to position [55, 0]
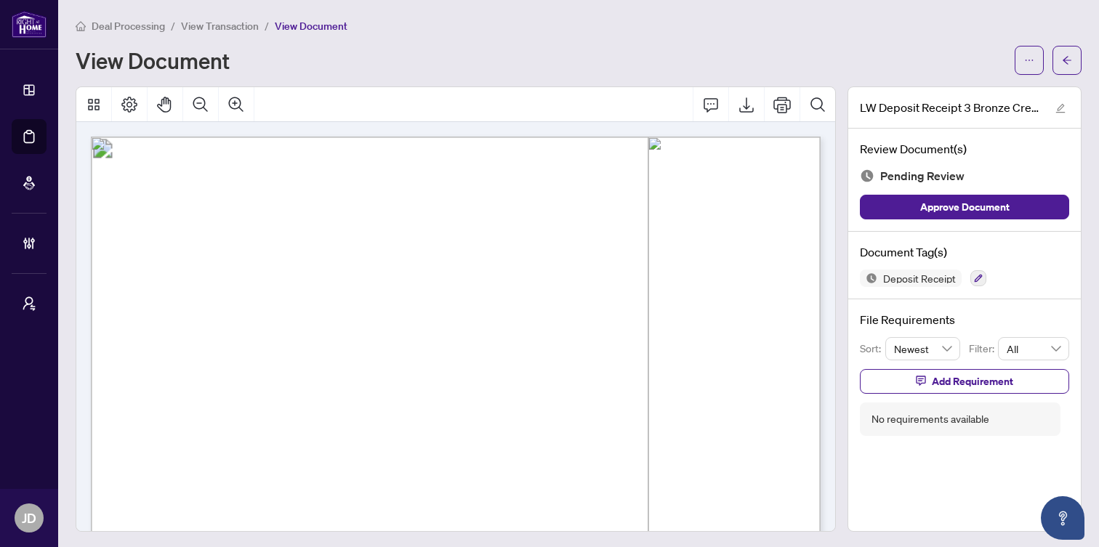
click at [217, 29] on span "View Transaction" at bounding box center [220, 26] width 78 height 13
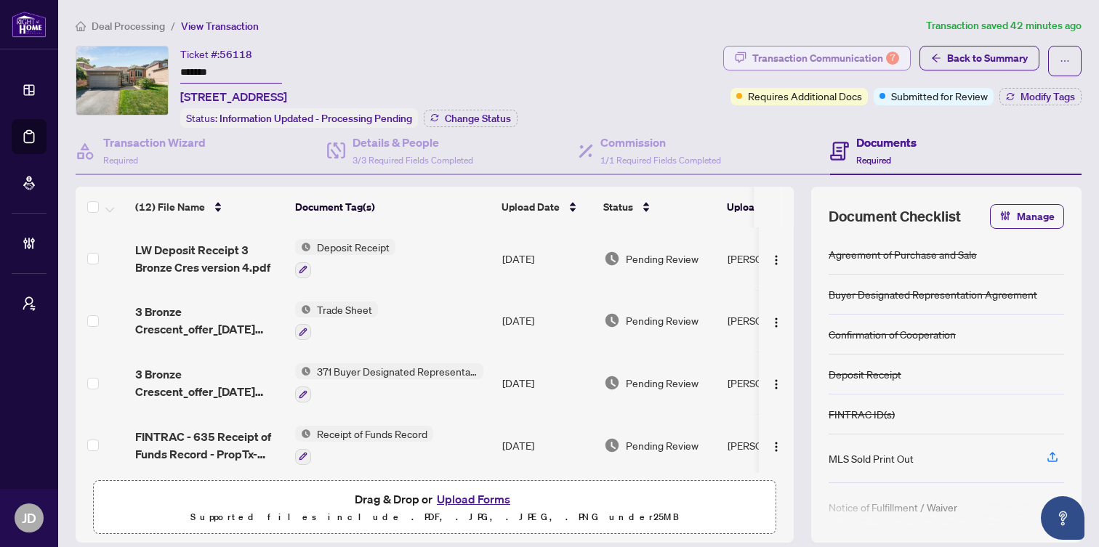
click at [822, 59] on div "Transaction Communication 7" at bounding box center [825, 58] width 147 height 23
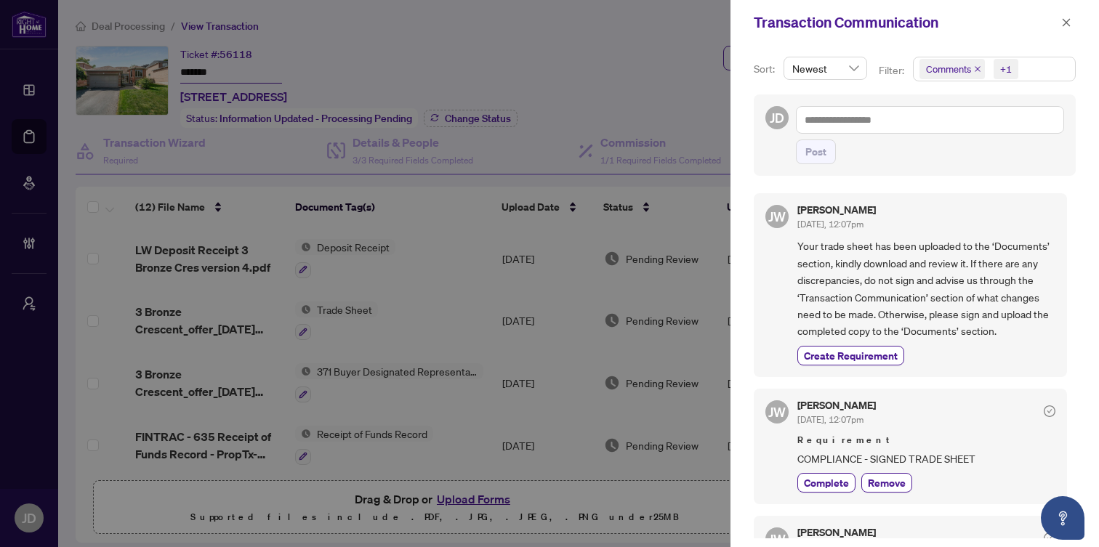
click at [1037, 69] on span "Comments +1" at bounding box center [994, 68] width 161 height 23
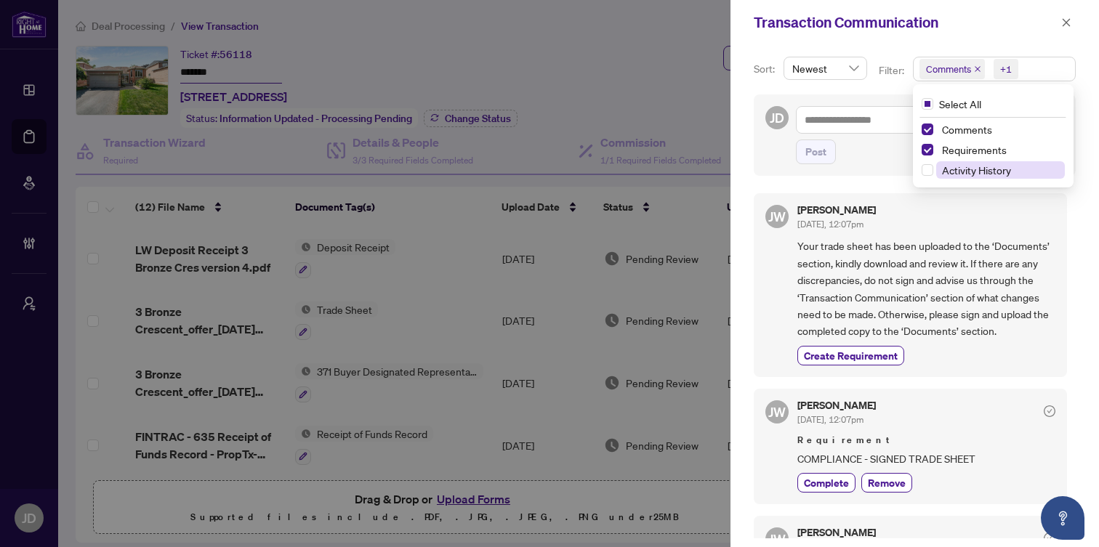
click at [974, 168] on span "Activity History" at bounding box center [976, 170] width 69 height 13
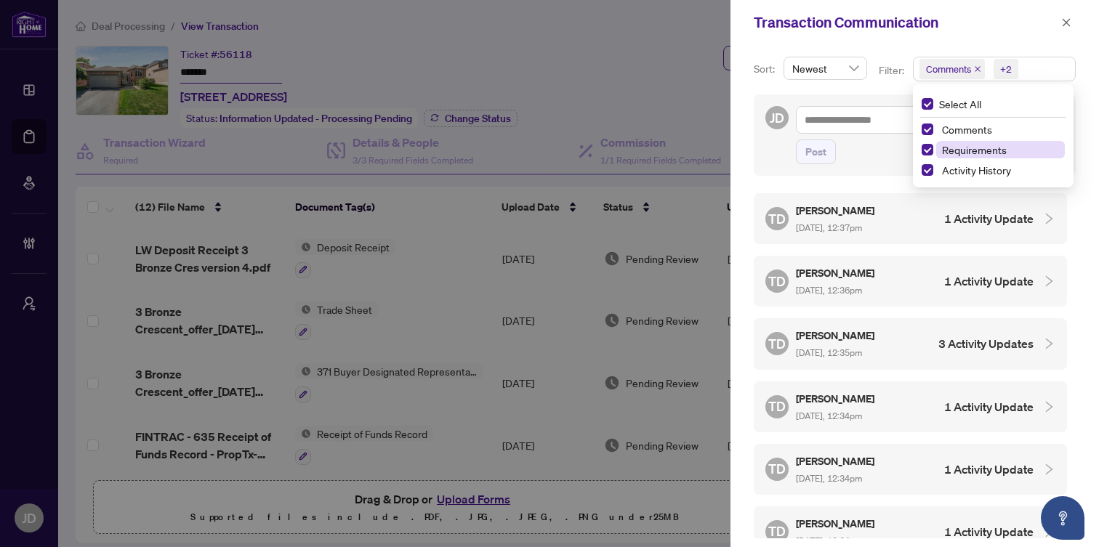
click at [951, 144] on span "Requirements" at bounding box center [974, 149] width 65 height 13
click at [951, 135] on span "Comments" at bounding box center [967, 129] width 50 height 13
